Goal: Check status

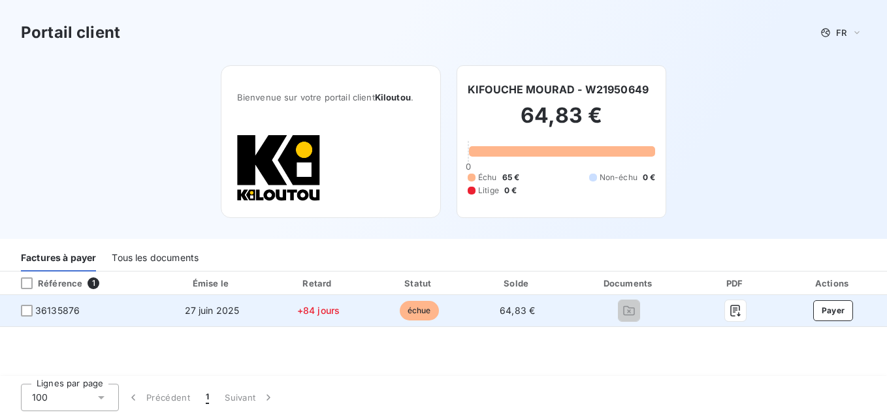
click at [315, 308] on span "+84 jours" at bounding box center [318, 310] width 42 height 11
drag, startPoint x: 315, startPoint y: 308, endPoint x: 423, endPoint y: 308, distance: 107.8
click at [423, 308] on tr "36135876 [DATE] +84 jours échue 64,83 € Payer" at bounding box center [443, 310] width 887 height 31
click at [423, 308] on span "échue" at bounding box center [419, 311] width 39 height 20
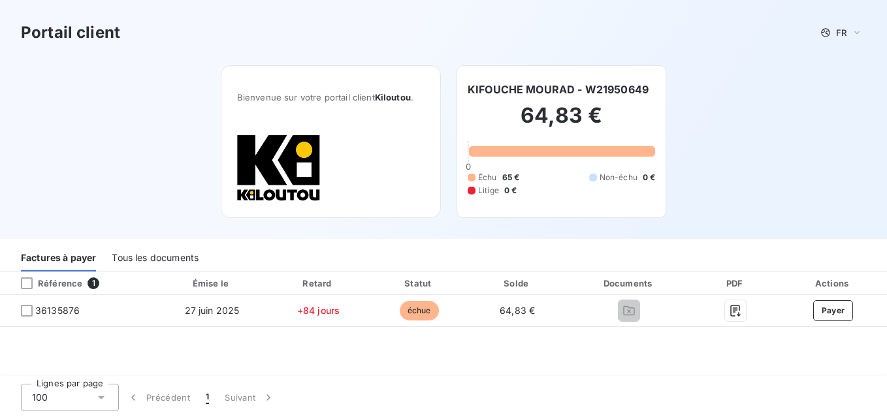
drag, startPoint x: 886, startPoint y: 199, endPoint x: 870, endPoint y: 176, distance: 28.1
click at [870, 176] on div "Portail client FR Bienvenue sur votre portail client Kiloutou . KIFOUCHE MOURAD…" at bounding box center [443, 119] width 887 height 239
click at [841, 182] on div "Portail client FR Bienvenue sur votre portail client Kiloutou . KIFOUCHE MOURAD…" at bounding box center [443, 119] width 887 height 239
click at [110, 399] on div "100" at bounding box center [70, 397] width 98 height 27
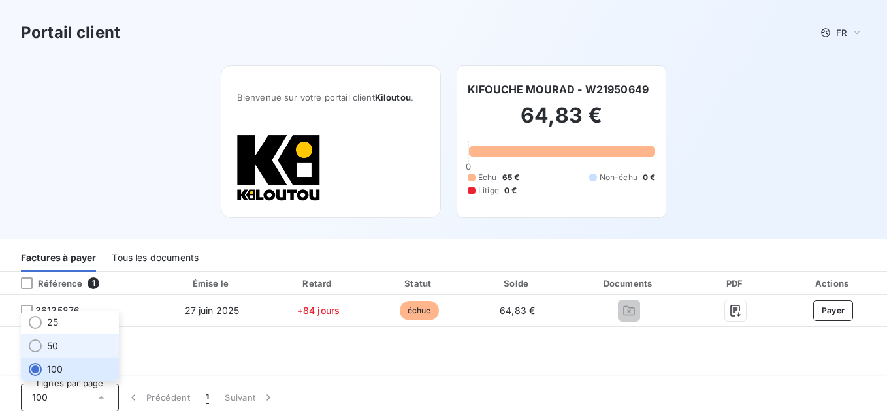
click at [57, 345] on span "50" at bounding box center [52, 346] width 11 height 13
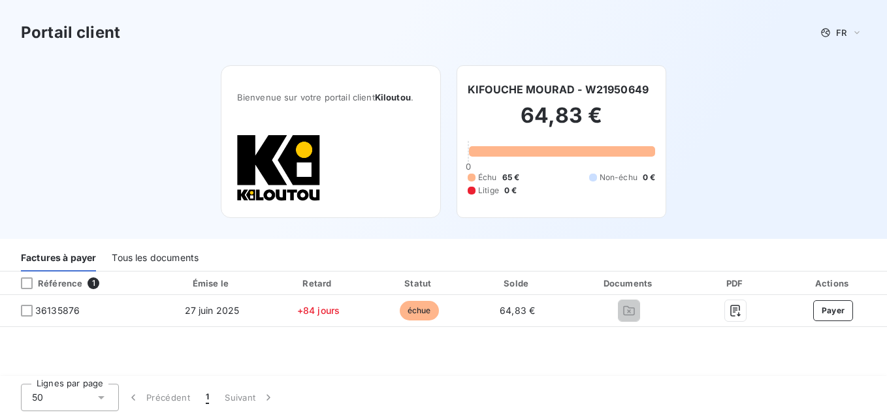
click at [673, 364] on div "Référence 1 Émise le Retard Statut Solde Documents PDF Actions 36135876 [DATE] …" at bounding box center [443, 325] width 887 height 106
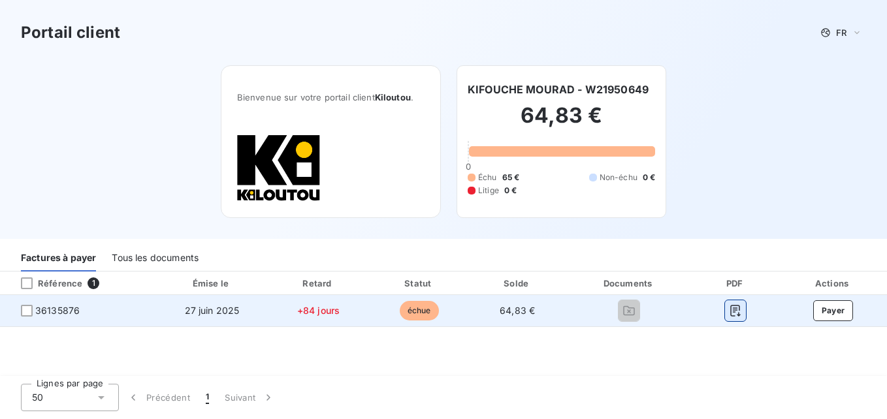
click at [730, 314] on icon "button" at bounding box center [735, 310] width 13 height 13
